Goal: Task Accomplishment & Management: Use online tool/utility

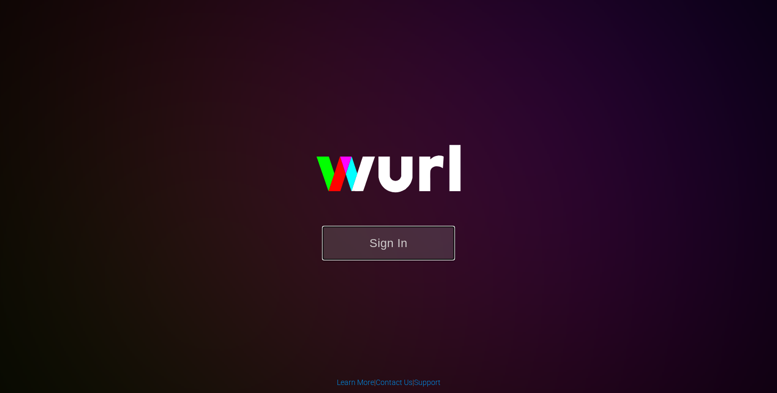
click at [354, 243] on button "Sign In" at bounding box center [388, 243] width 133 height 35
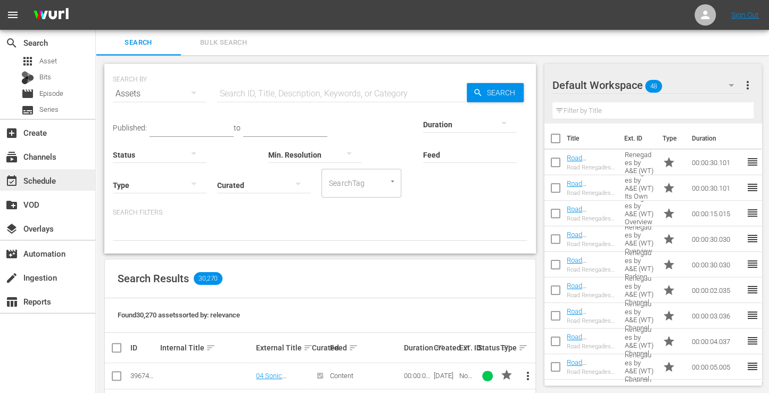
click at [50, 179] on div "event_available Schedule" at bounding box center [30, 179] width 60 height 10
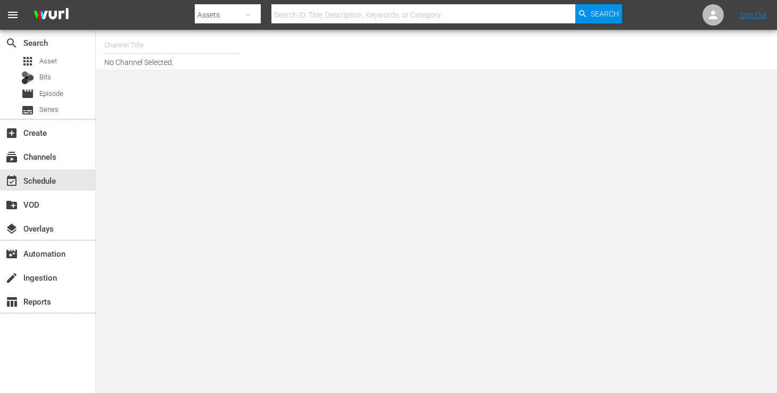
click at [168, 46] on input "text" at bounding box center [172, 45] width 136 height 26
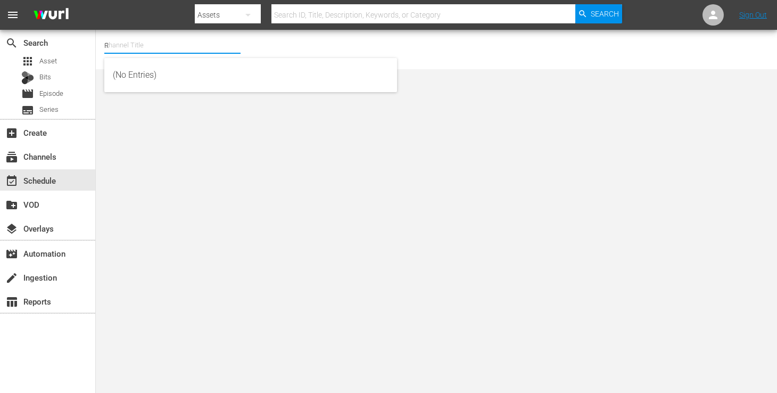
click at [168, 46] on input "R" at bounding box center [172, 45] width 136 height 26
click at [160, 43] on input "Road" at bounding box center [172, 45] width 136 height 26
type input "R"
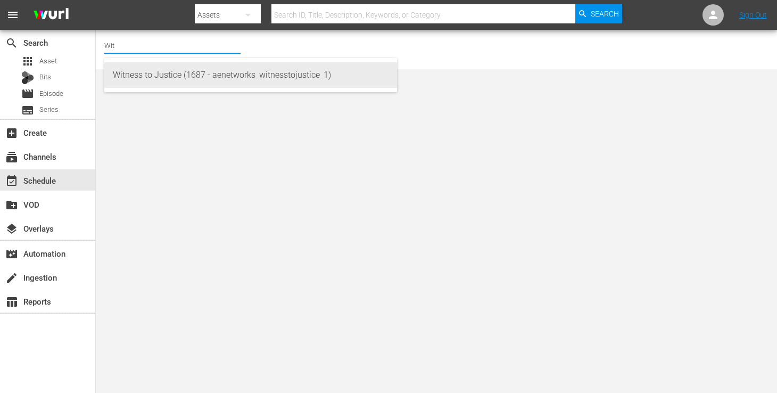
click at [161, 80] on div "Witness to Justice (1687 - aenetworks_witnesstojustice_1)" at bounding box center [251, 75] width 276 height 26
type input "Witness to Justice (1687 - aenetworks_witnesstojustice_1)"
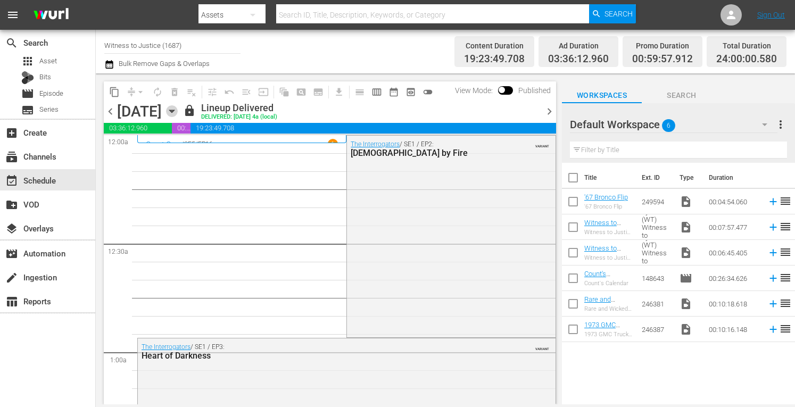
click at [174, 111] on icon "button" at bounding box center [171, 111] width 5 height 3
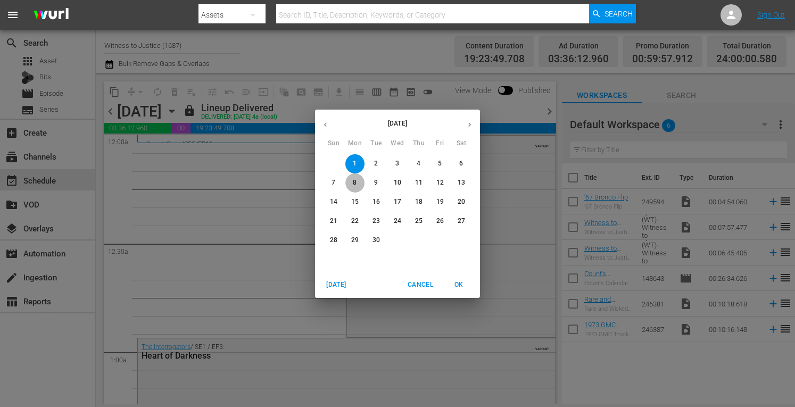
click at [355, 182] on p "8" at bounding box center [355, 182] width 4 height 9
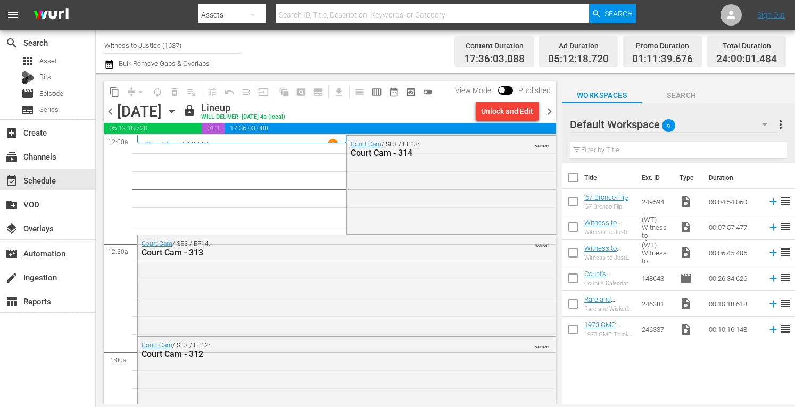
click at [548, 112] on span "chevron_right" at bounding box center [549, 111] width 13 height 13
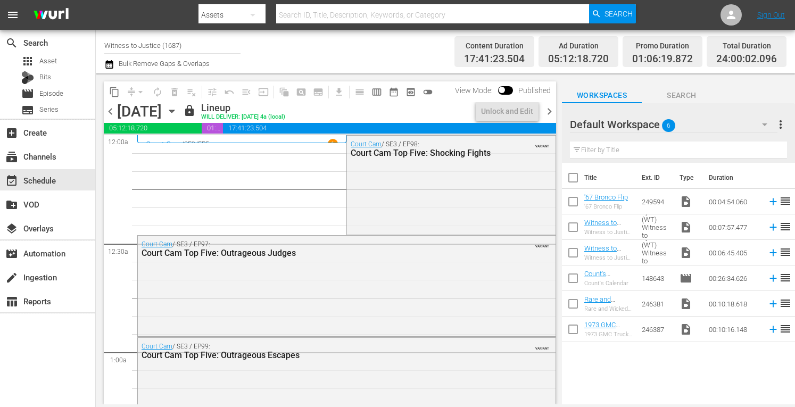
click at [548, 112] on span "chevron_right" at bounding box center [549, 111] width 13 height 13
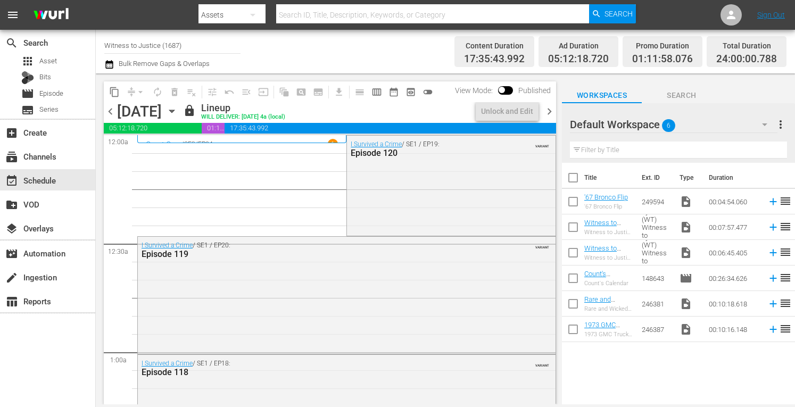
click at [548, 112] on span "chevron_right" at bounding box center [549, 111] width 13 height 13
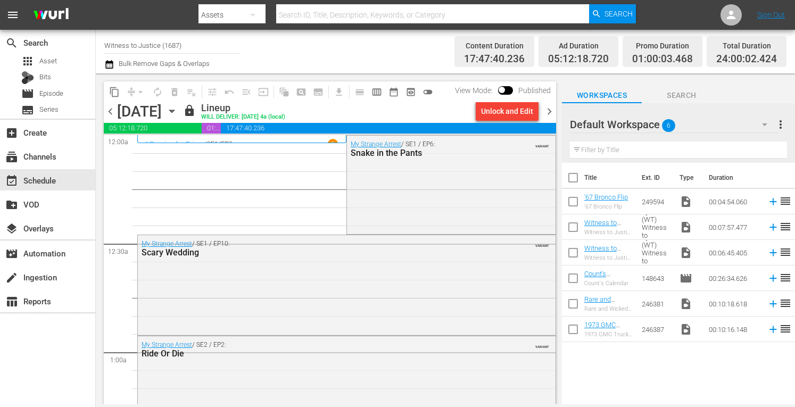
click at [548, 112] on span "chevron_right" at bounding box center [549, 111] width 13 height 13
click at [549, 109] on span "chevron_right" at bounding box center [549, 111] width 13 height 13
